Goal: Task Accomplishment & Management: Complete application form

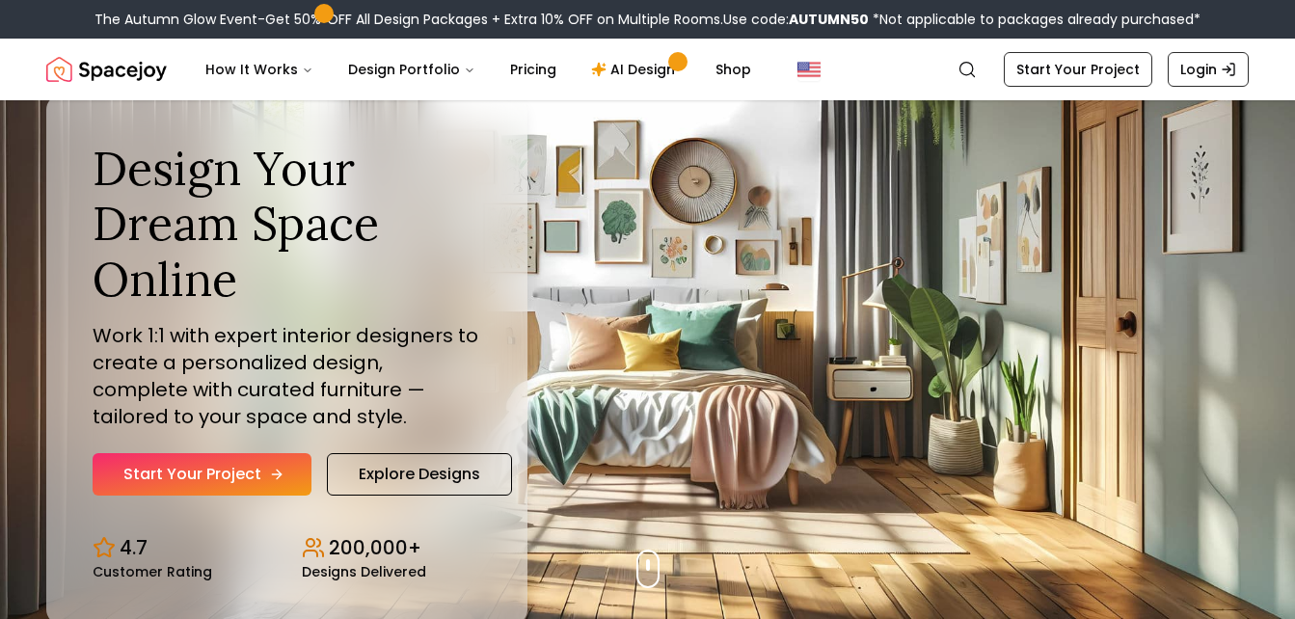
click at [269, 482] on icon "Hero section" at bounding box center [276, 474] width 15 height 15
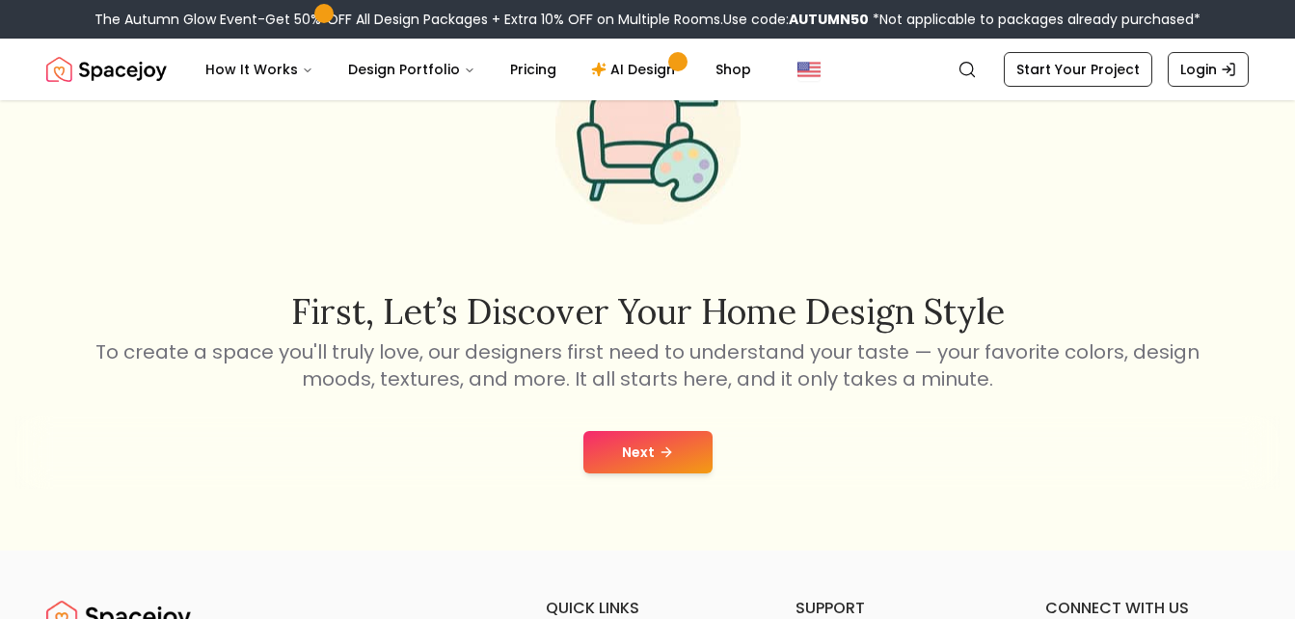
scroll to position [149, 0]
click at [651, 457] on button "Next" at bounding box center [647, 451] width 129 height 42
